Goal: Information Seeking & Learning: Learn about a topic

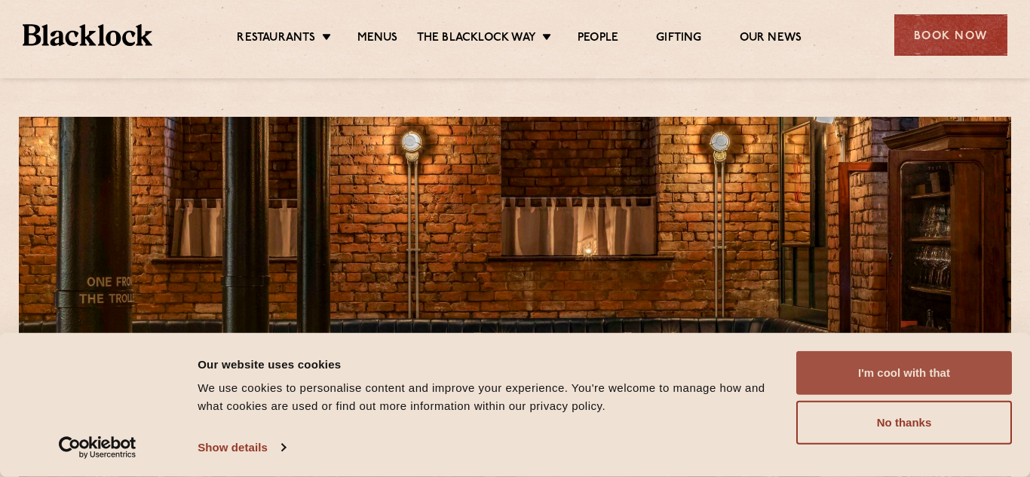
click at [874, 369] on button "I'm cool with that" at bounding box center [904, 373] width 216 height 44
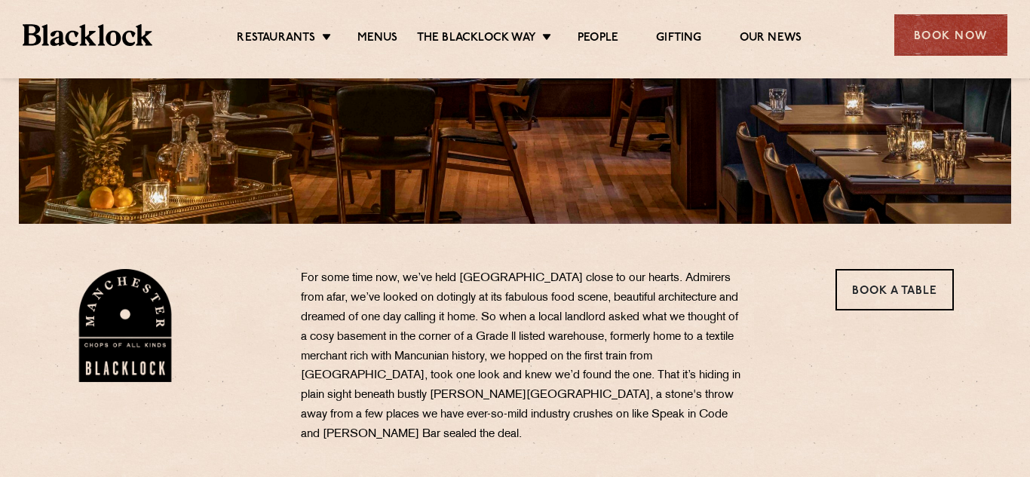
scroll to position [321, 0]
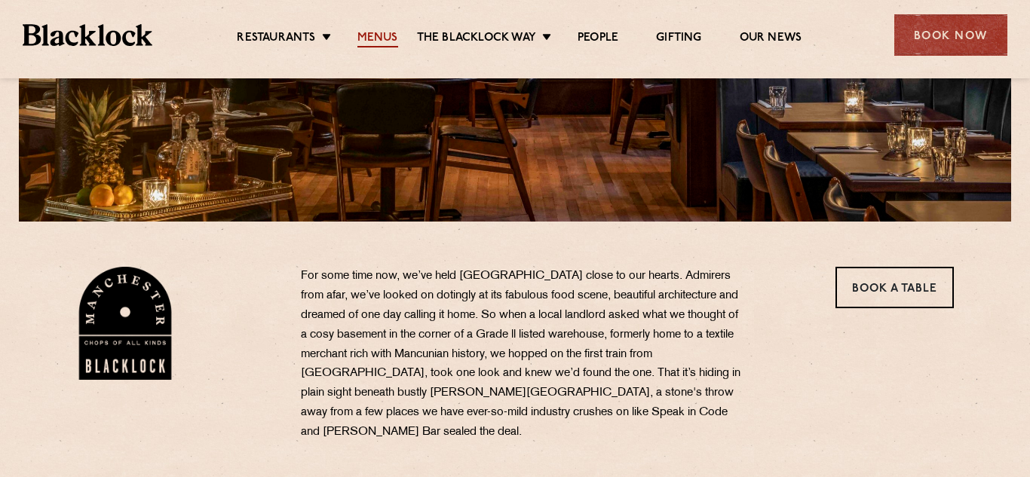
click at [368, 41] on link "Menus" at bounding box center [377, 39] width 41 height 17
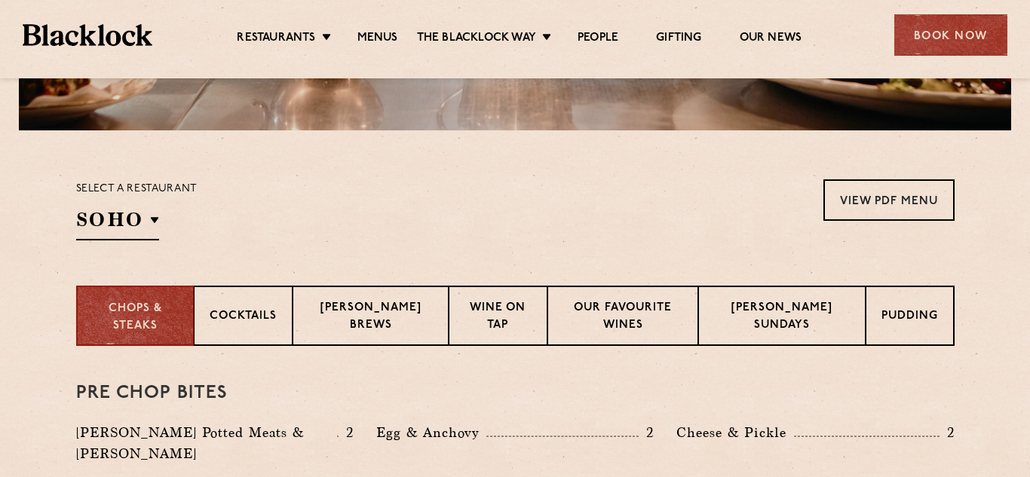
scroll to position [414, 0]
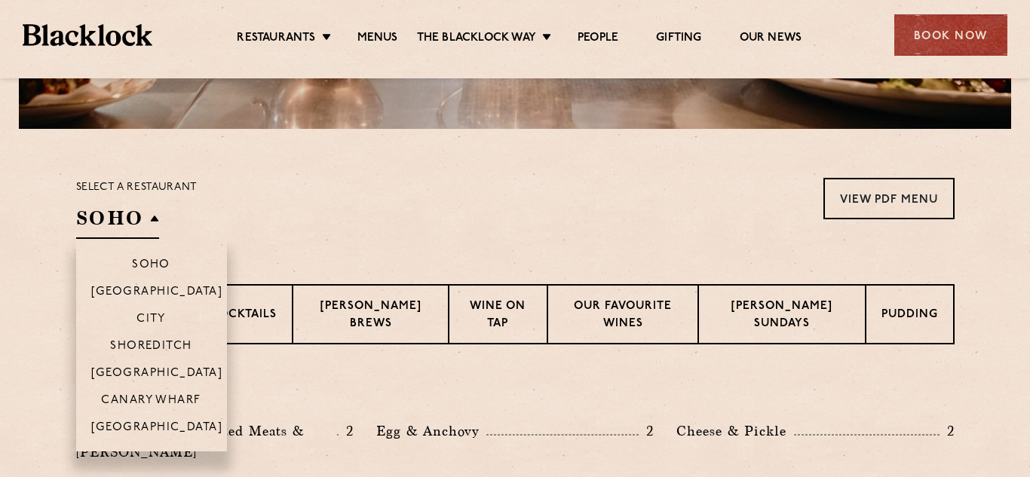
click at [157, 222] on h2 "SOHO" at bounding box center [117, 222] width 83 height 34
click at [158, 430] on p "[GEOGRAPHIC_DATA]" at bounding box center [157, 428] width 132 height 15
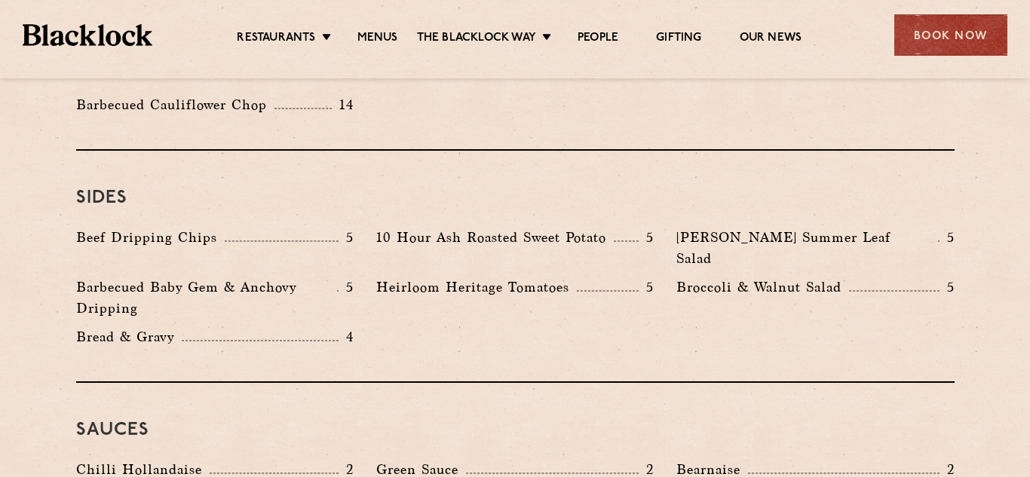
scroll to position [2255, 0]
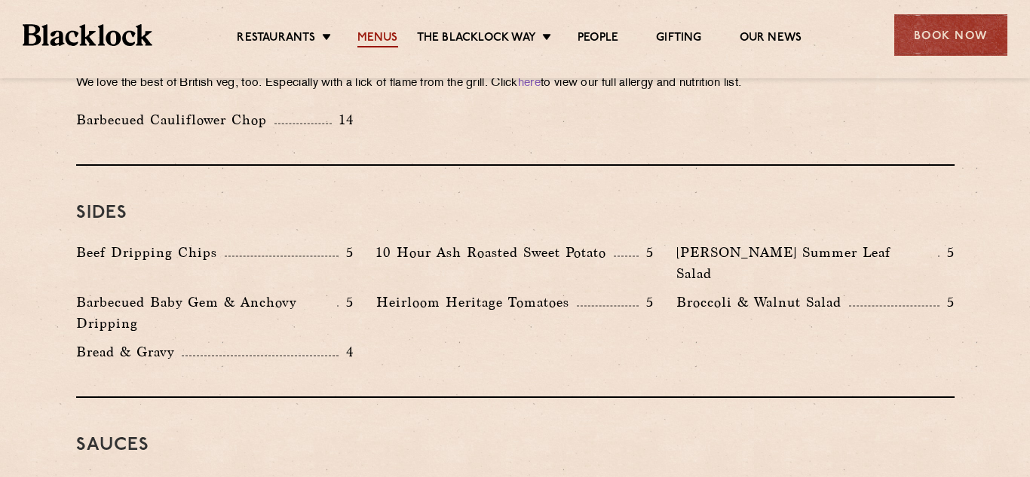
click at [388, 38] on link "Menus" at bounding box center [377, 39] width 41 height 17
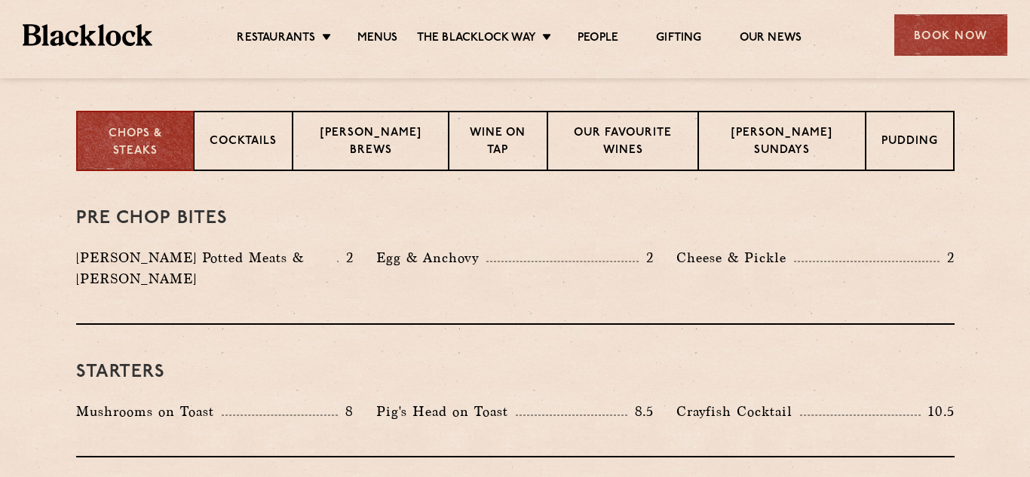
scroll to position [590, 0]
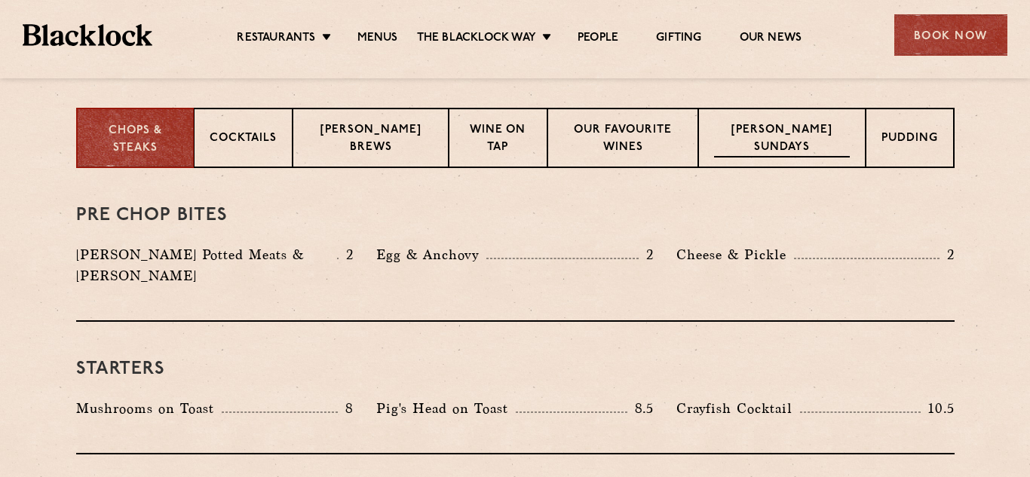
click at [818, 138] on p "Blacklock Sundays" at bounding box center [782, 139] width 136 height 35
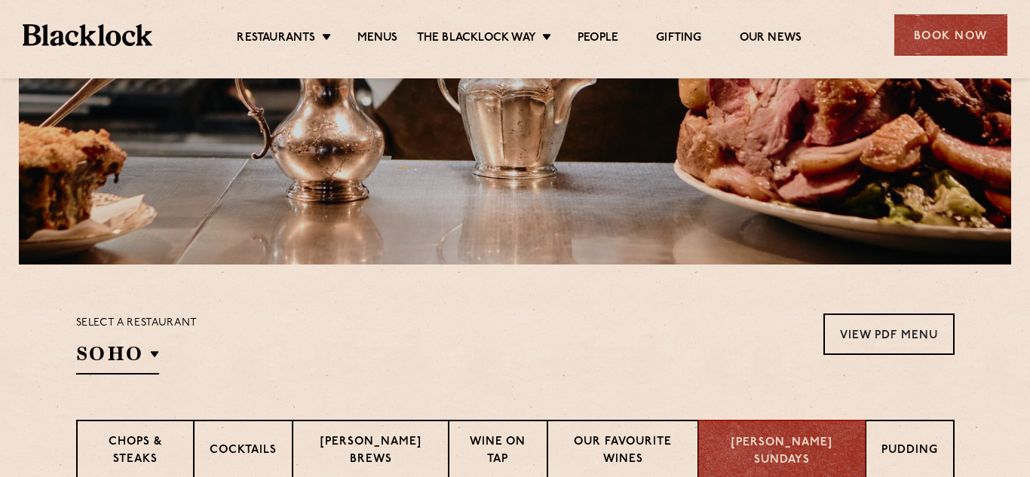
scroll to position [274, 0]
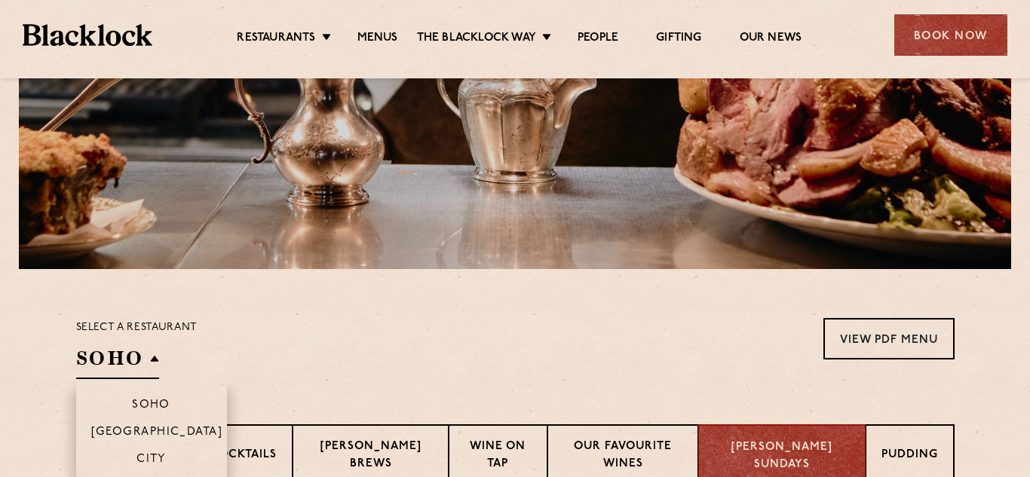
click at [156, 364] on h2 "SOHO" at bounding box center [117, 362] width 83 height 34
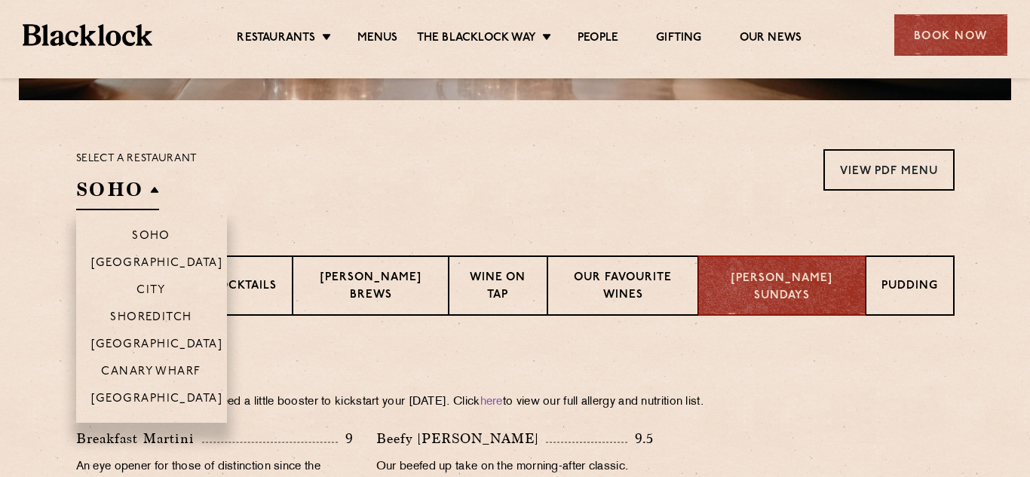
scroll to position [444, 0]
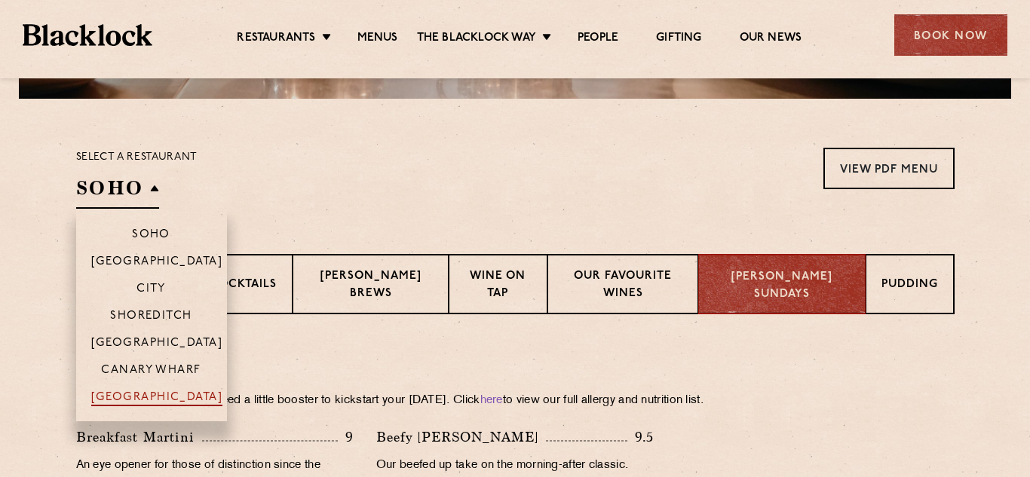
click at [157, 393] on p "[GEOGRAPHIC_DATA]" at bounding box center [157, 398] width 132 height 15
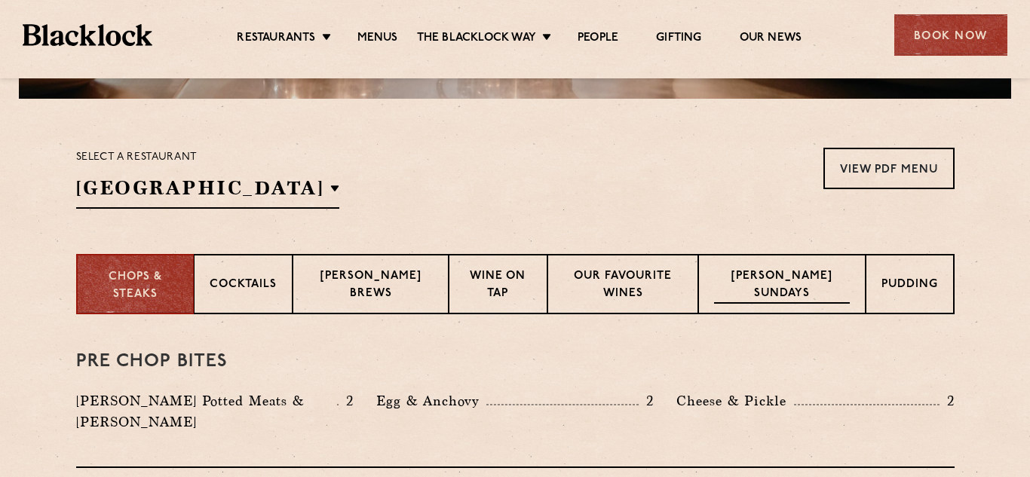
click at [745, 283] on p "Blacklock Sundays" at bounding box center [782, 285] width 136 height 35
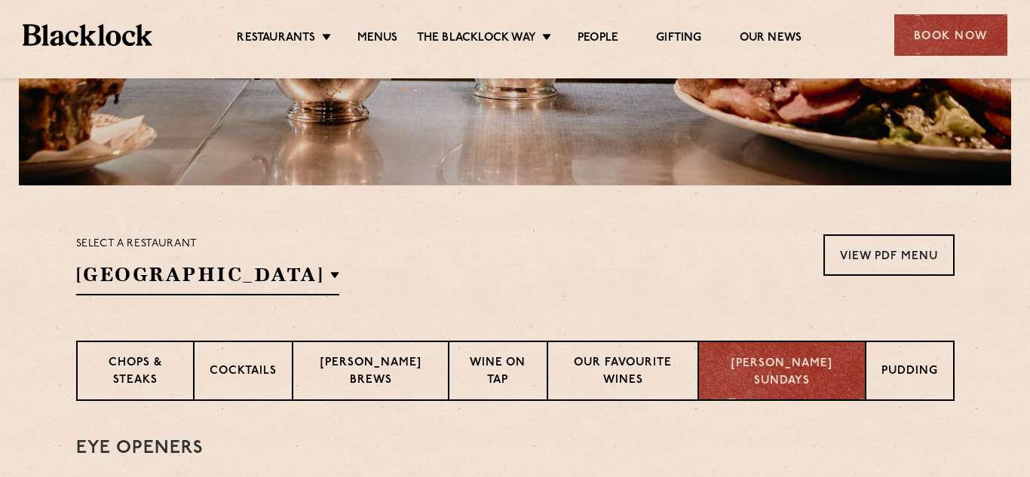
scroll to position [353, 0]
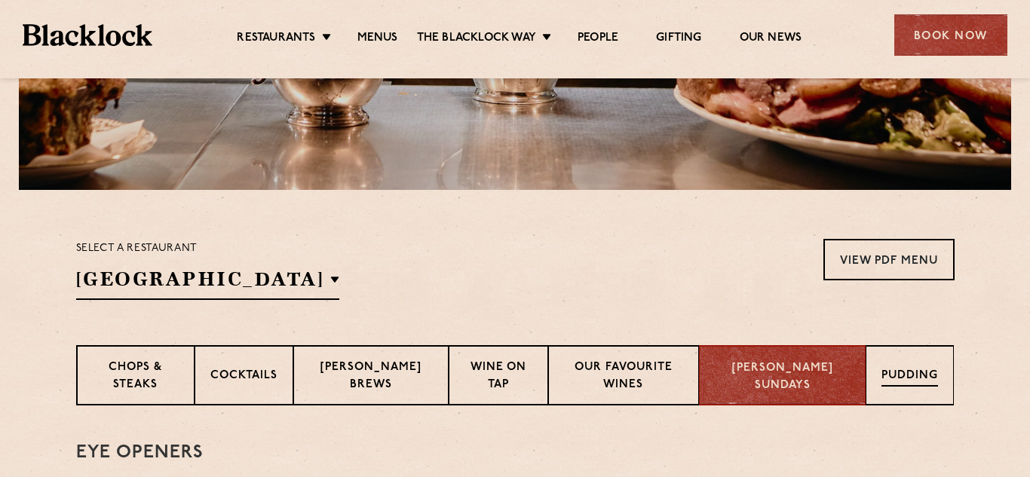
click at [877, 365] on div "Pudding" at bounding box center [909, 375] width 88 height 60
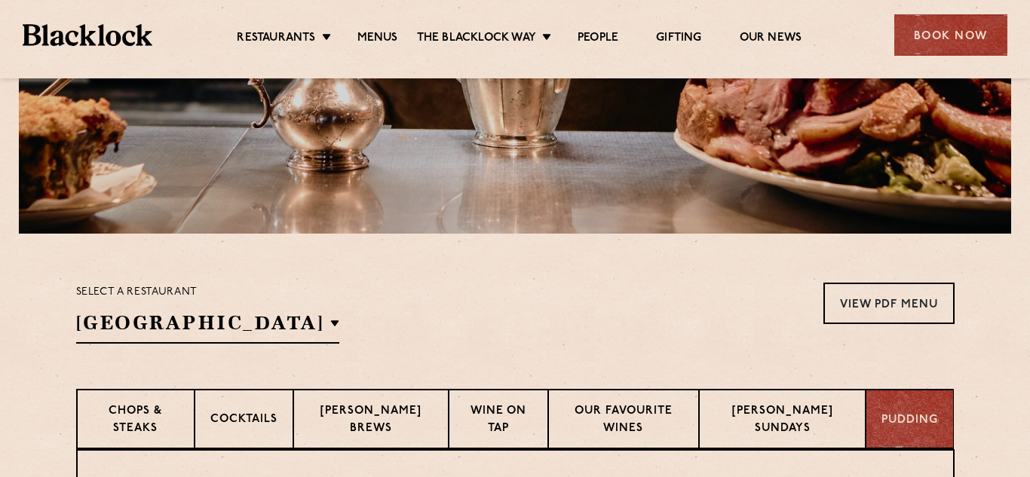
scroll to position [0, 0]
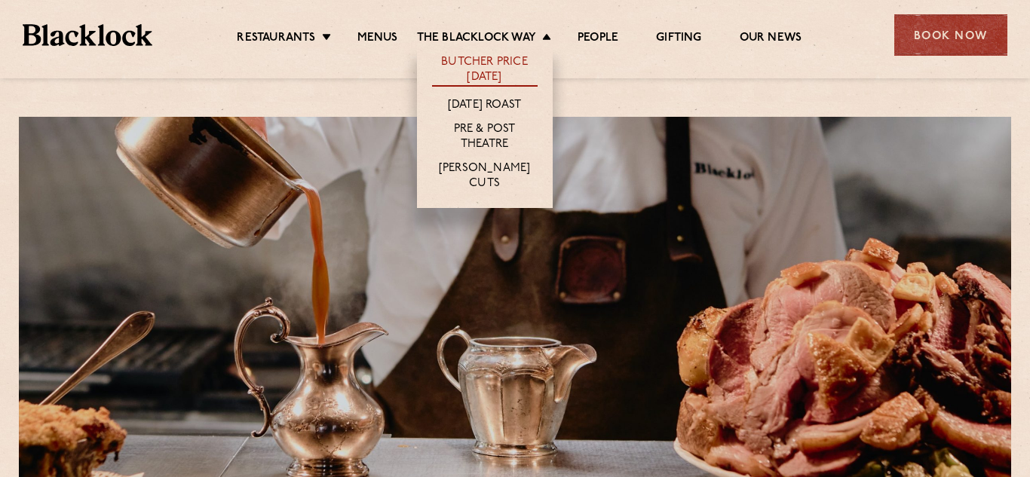
click at [486, 65] on link "Butcher Price [DATE]" at bounding box center [485, 71] width 106 height 32
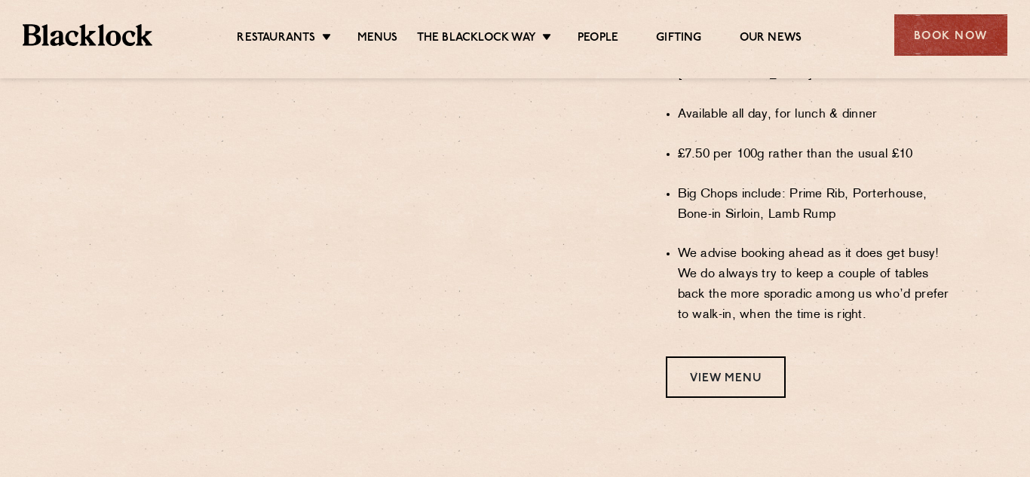
scroll to position [1205, 0]
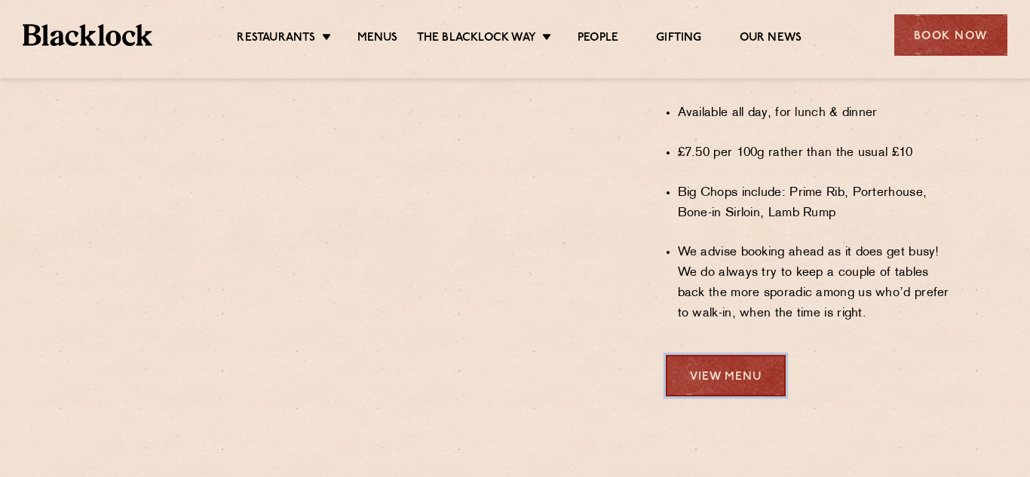
click at [716, 360] on link "View Menu" at bounding box center [725, 375] width 120 height 41
